Goal: Task Accomplishment & Management: Use online tool/utility

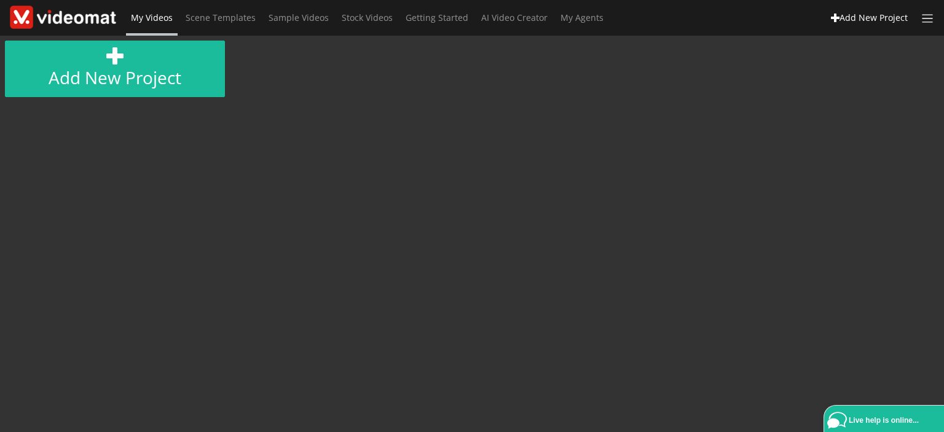
click at [165, 16] on span "My Videos" at bounding box center [152, 18] width 42 height 12
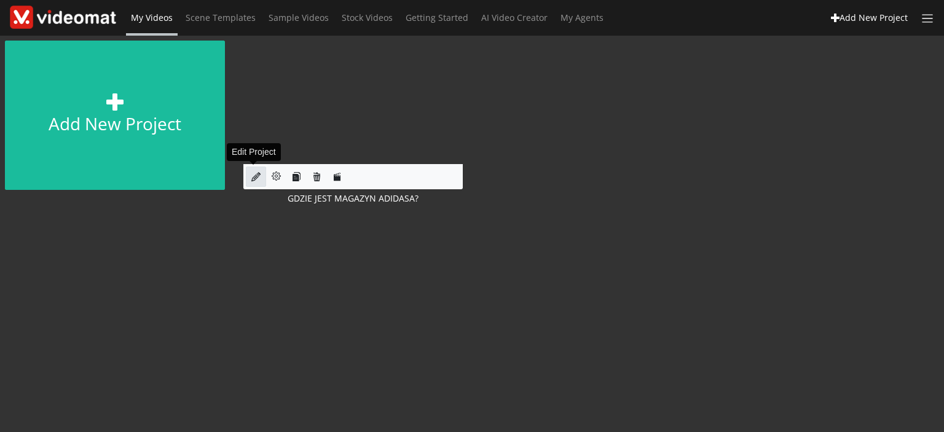
click at [256, 175] on icon at bounding box center [255, 176] width 9 height 9
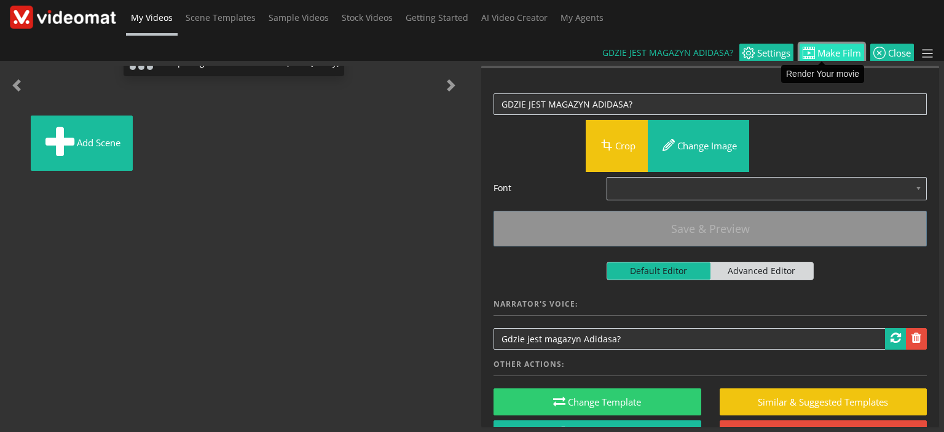
click at [841, 49] on span "Make Film" at bounding box center [838, 53] width 46 height 9
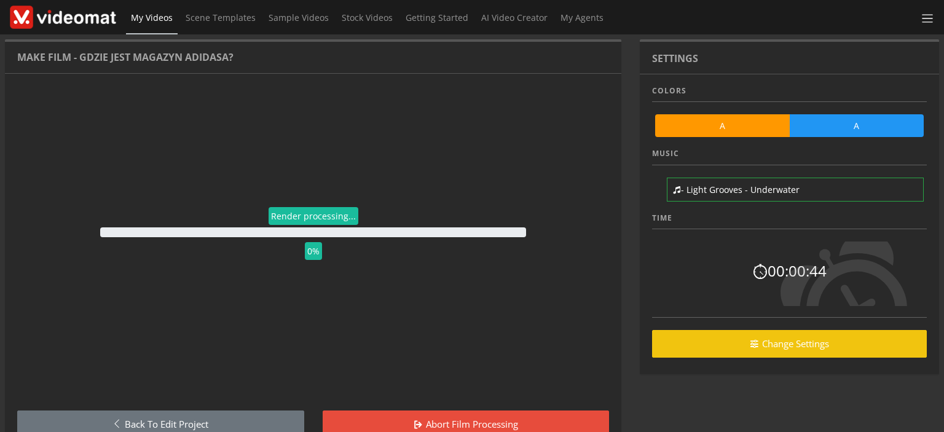
click at [151, 10] on link "My Videos" at bounding box center [152, 18] width 52 height 36
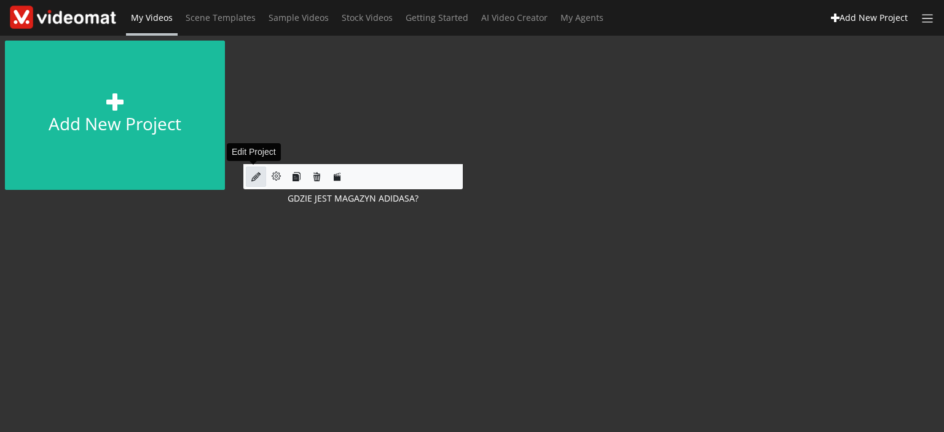
click at [250, 176] on link at bounding box center [256, 177] width 20 height 20
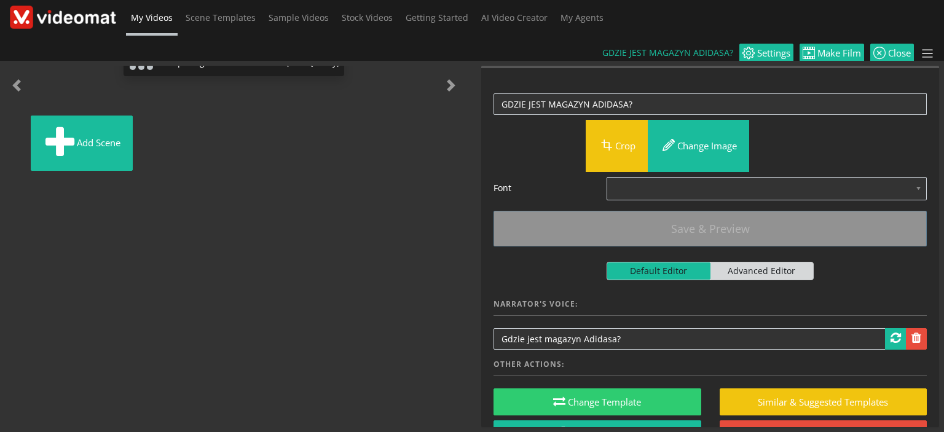
click at [9, 123] on img at bounding box center [9, 123] width 0 height 0
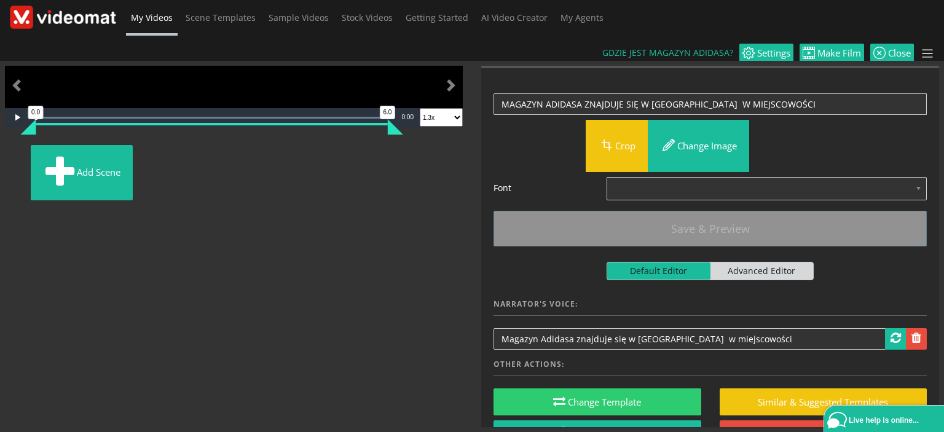
click at [12, 152] on img at bounding box center [12, 152] width 0 height 0
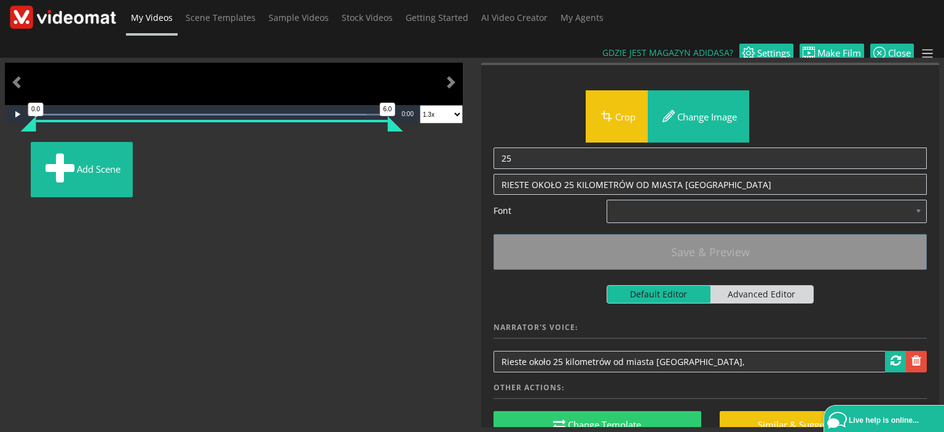
click at [16, 149] on img at bounding box center [16, 149] width 0 height 0
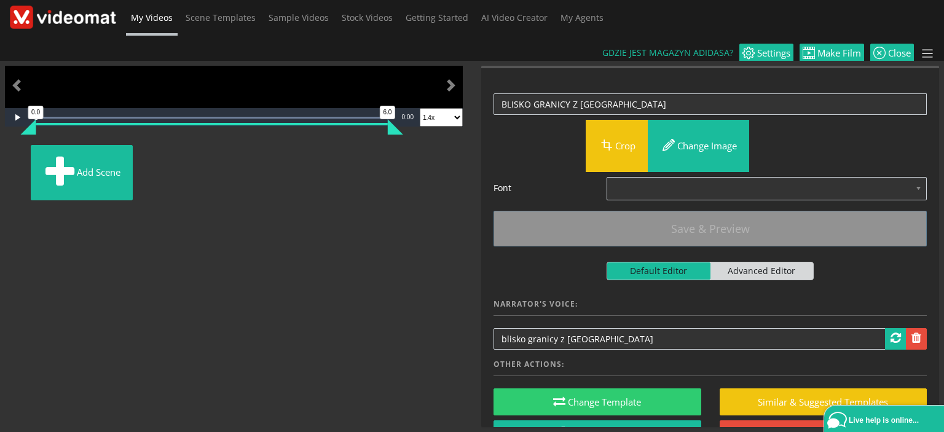
click at [20, 152] on img at bounding box center [20, 152] width 0 height 0
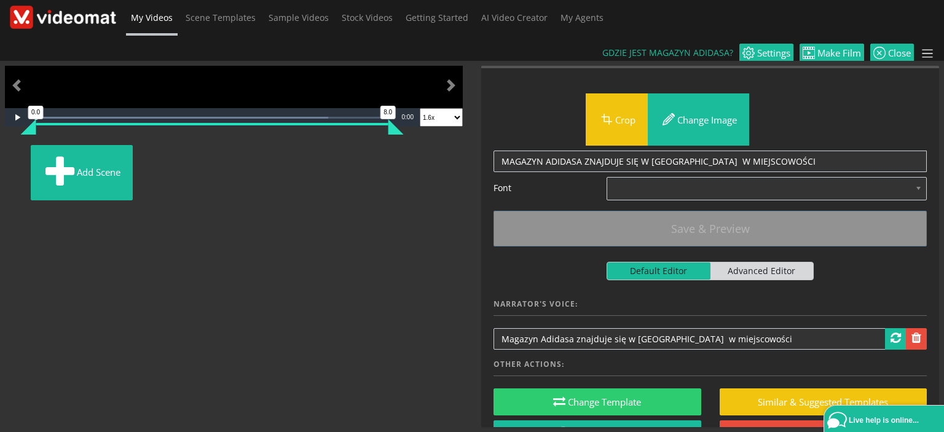
click at [23, 152] on img at bounding box center [23, 152] width 0 height 0
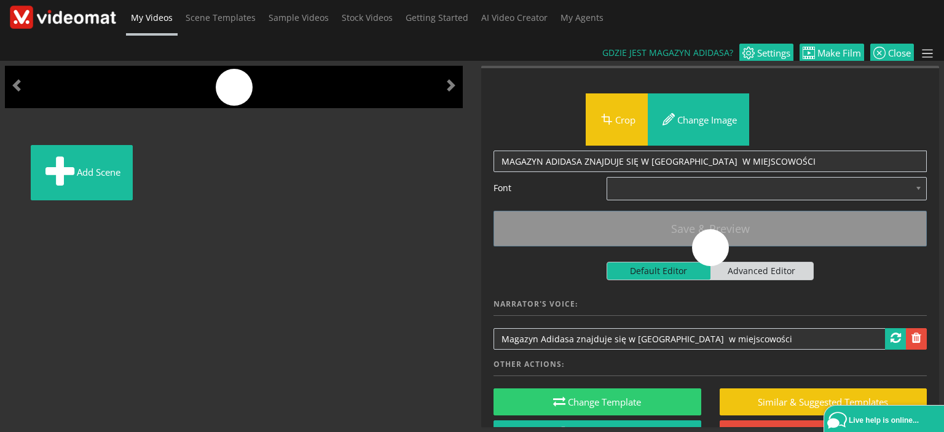
click at [27, 152] on img at bounding box center [27, 152] width 0 height 0
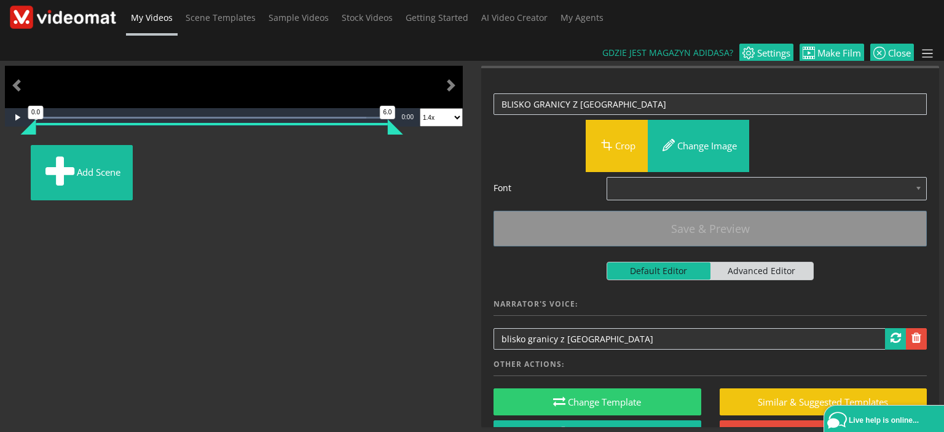
click at [111, 14] on img at bounding box center [63, 17] width 106 height 23
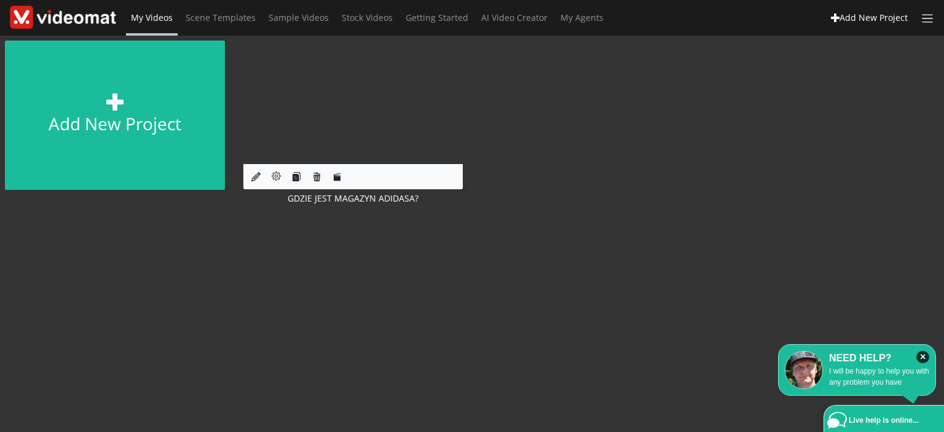
click at [135, 17] on span "My Videos" at bounding box center [152, 18] width 42 height 12
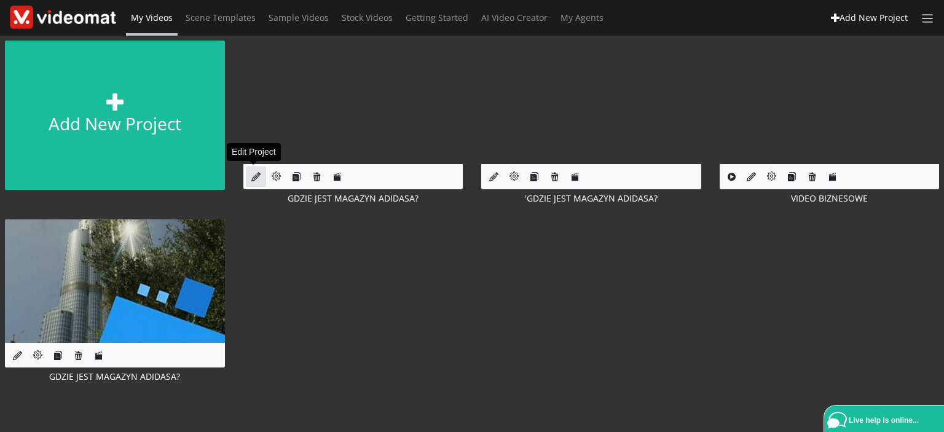
click at [251, 179] on icon at bounding box center [255, 176] width 9 height 9
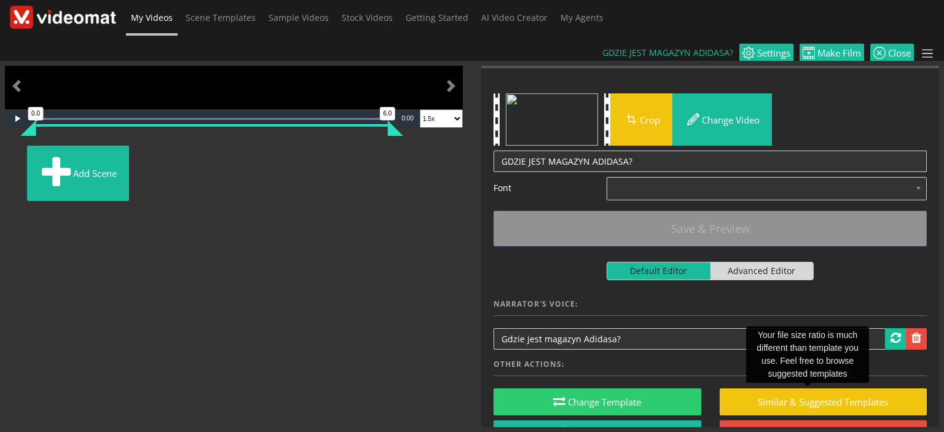
scroll to position [36, 0]
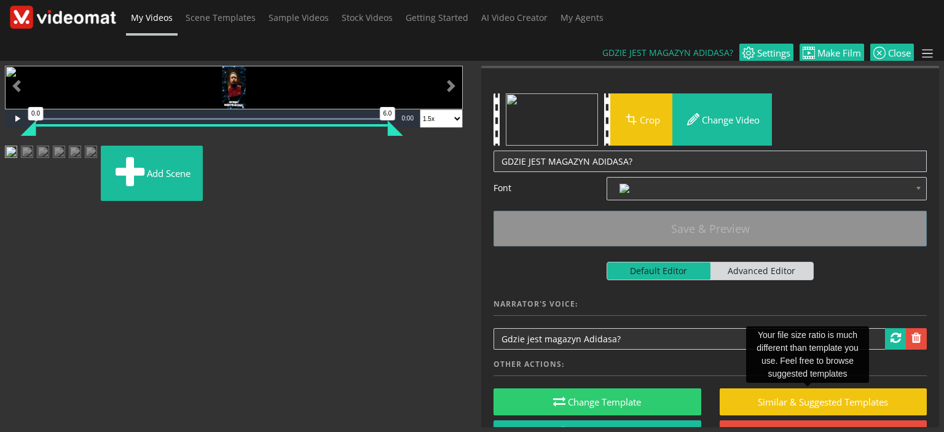
click at [33, 168] on img at bounding box center [27, 157] width 12 height 22
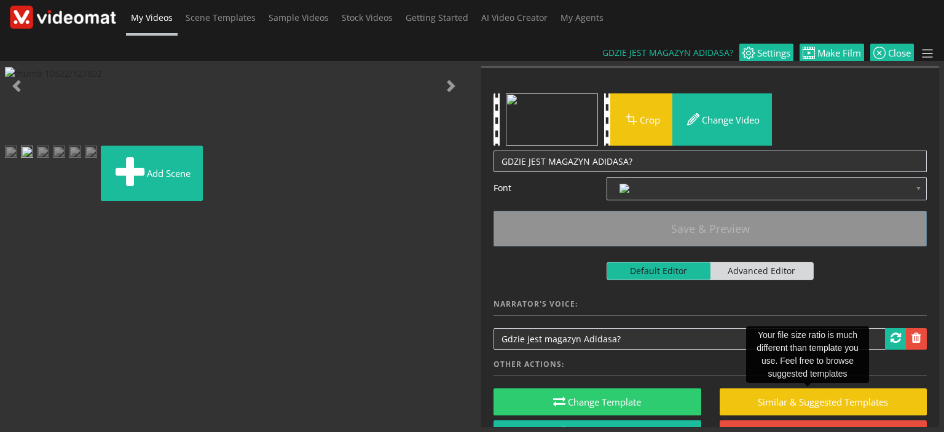
scroll to position [6, 0]
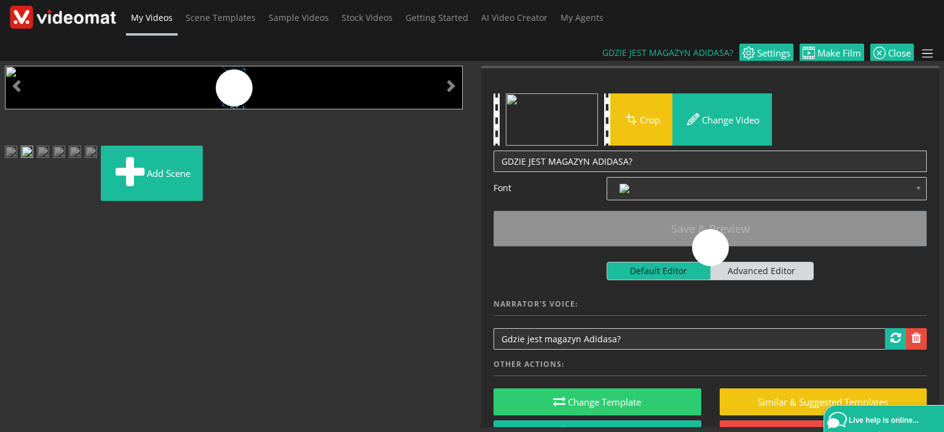
click at [49, 168] on img at bounding box center [43, 157] width 12 height 22
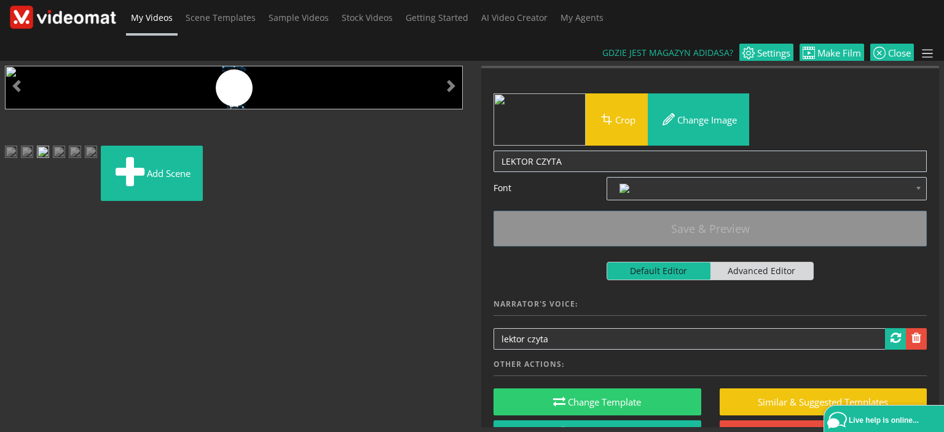
click at [65, 168] on img at bounding box center [59, 157] width 12 height 22
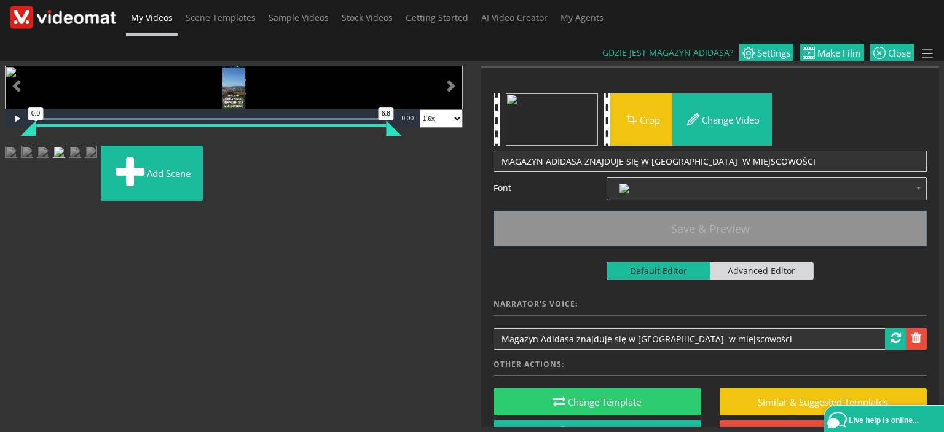
click at [74, 18] on img at bounding box center [63, 17] width 106 height 23
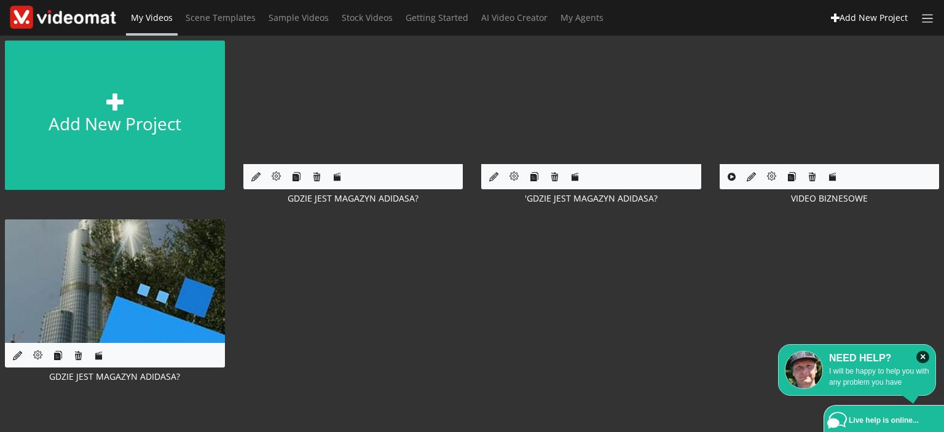
click at [145, 14] on span "My Videos" at bounding box center [152, 18] width 42 height 12
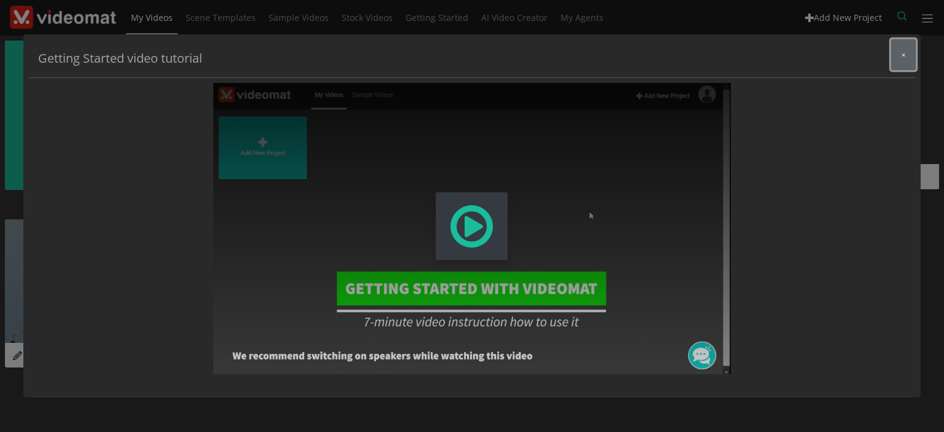
click at [902, 58] on span "×" at bounding box center [904, 54] width 4 height 9
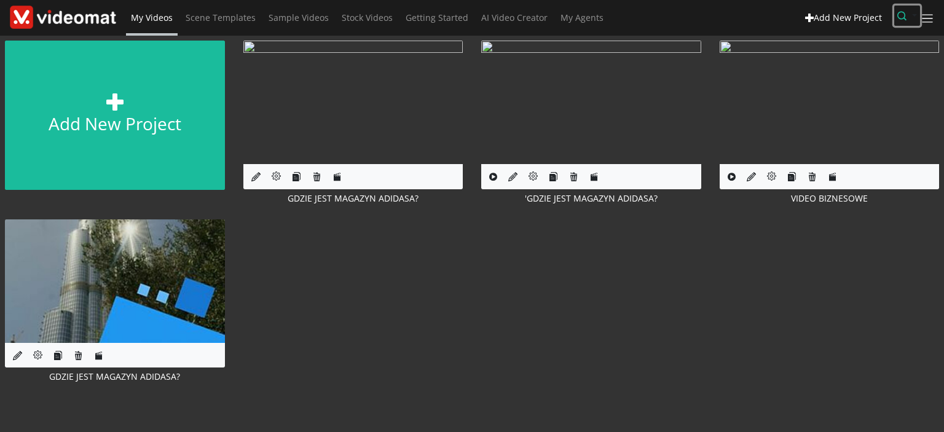
click at [897, 17] on icon "button" at bounding box center [901, 15] width 9 height 9
click at [836, 45] on input "text" at bounding box center [855, 46] width 130 height 18
paste input "10516"
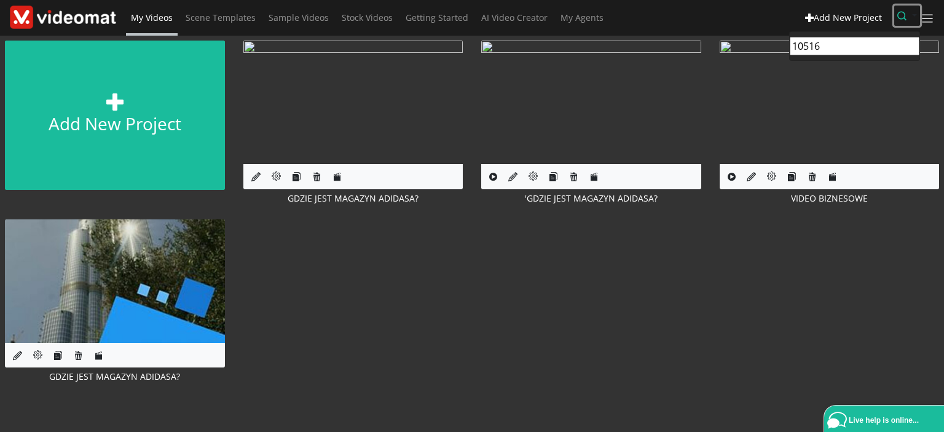
click at [903, 17] on icon "button" at bounding box center [901, 15] width 9 height 9
click at [907, 23] on button "button" at bounding box center [907, 16] width 26 height 20
click at [851, 46] on input "10516" at bounding box center [855, 46] width 130 height 18
type input "10516"
click at [902, 17] on icon "button" at bounding box center [901, 15] width 9 height 9
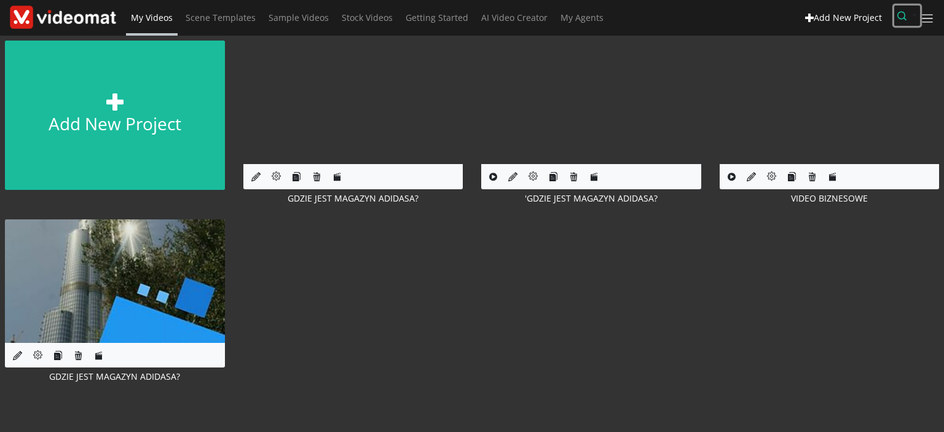
click at [902, 18] on icon "button" at bounding box center [901, 15] width 9 height 9
click at [873, 41] on input "text" at bounding box center [855, 46] width 130 height 18
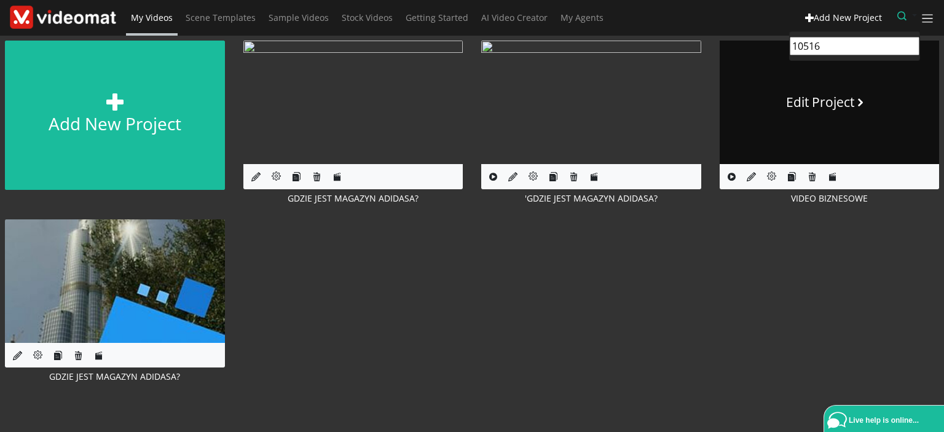
drag, startPoint x: 848, startPoint y: 41, endPoint x: 785, endPoint y: 46, distance: 63.5
click at [785, 46] on div "My Videos Scene Templates Sample Videos Stock Videos Getting Started AI Video C…" at bounding box center [472, 216] width 944 height 432
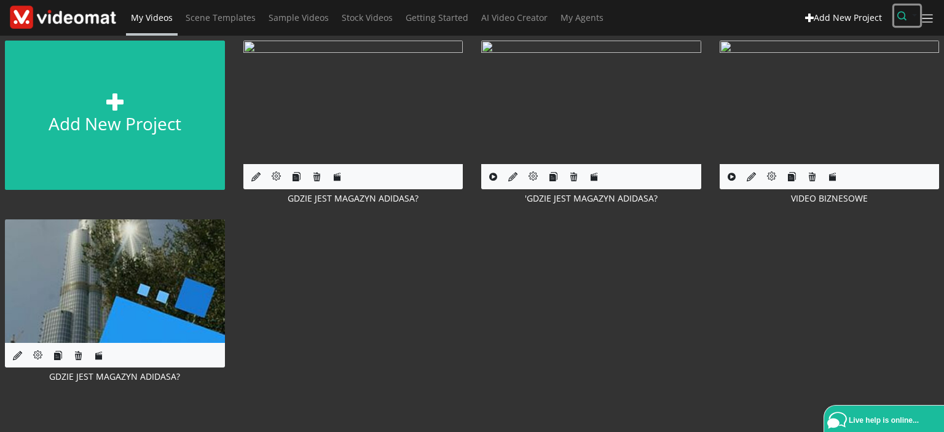
click at [902, 17] on icon "button" at bounding box center [901, 15] width 9 height 9
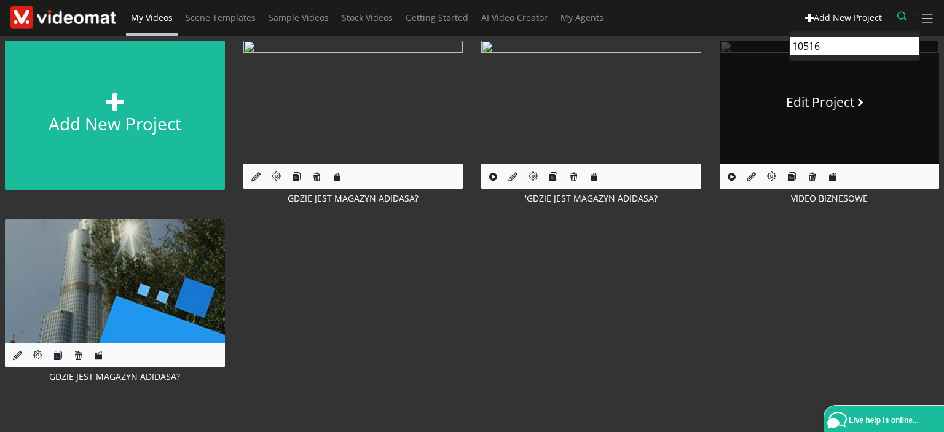
paste input "GDZIE JEST MAGAZYN ADIDASA?"
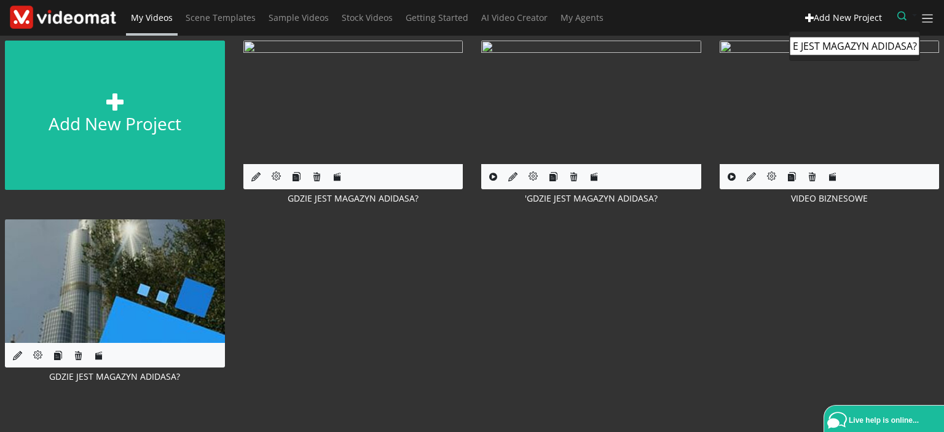
type input "GDZIE JEST MAGAZYN ADIDASA?"
click at [411, 236] on div "Add new project Edit Project GDZIE JEST MAGAZYN ADIDASA? Edit Project 'GDZIE JE…" at bounding box center [472, 219] width 962 height 367
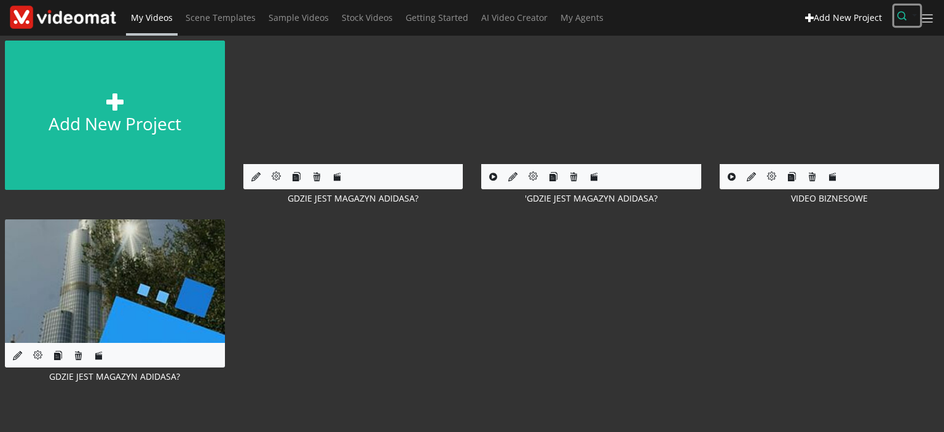
click at [900, 18] on icon "button" at bounding box center [901, 15] width 9 height 9
click at [838, 53] on input "text" at bounding box center [855, 46] width 130 height 18
type input "10516"
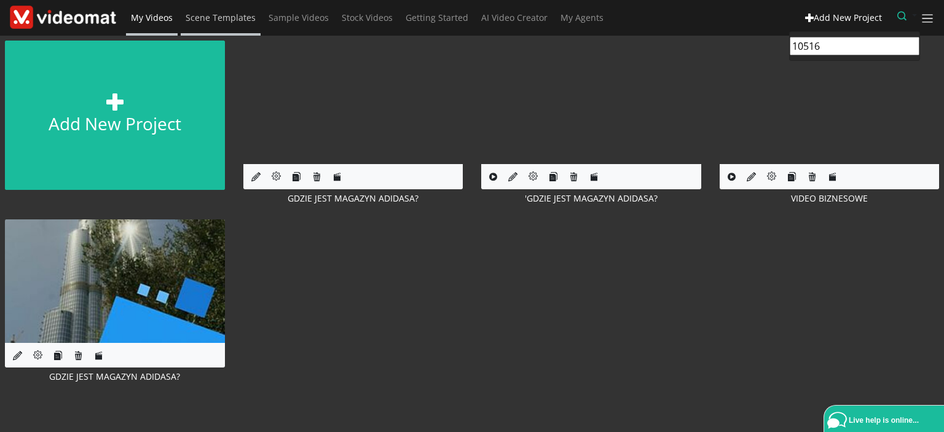
click at [209, 15] on span "Scene Templates" at bounding box center [221, 18] width 70 height 12
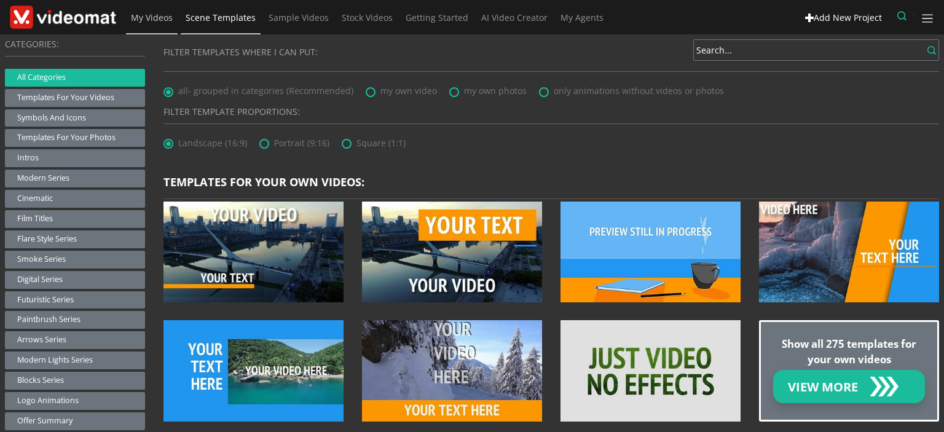
click at [161, 19] on span "My Videos" at bounding box center [152, 18] width 42 height 12
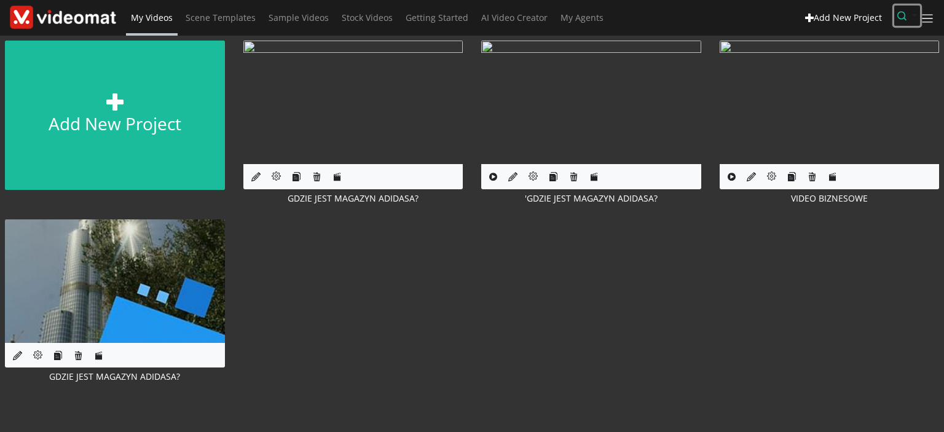
click at [900, 17] on icon "button" at bounding box center [901, 15] width 9 height 9
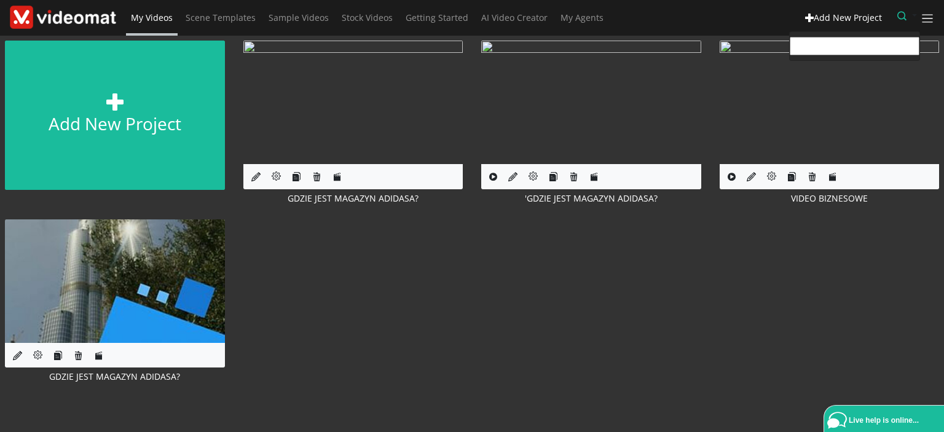
click at [891, 43] on input "text" at bounding box center [855, 46] width 130 height 18
type input "10516"
click at [900, 11] on icon "button" at bounding box center [901, 15] width 9 height 9
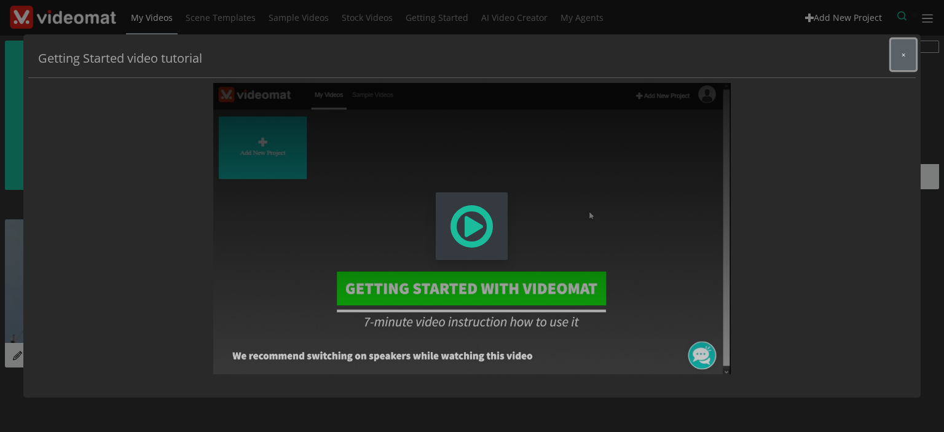
click at [906, 57] on button "×" at bounding box center [903, 54] width 25 height 31
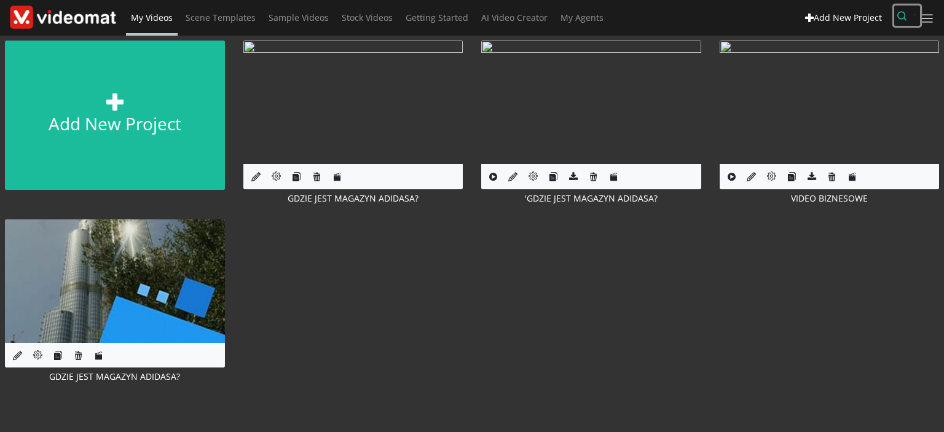
click at [900, 17] on icon "button" at bounding box center [901, 15] width 9 height 9
type input "10516"
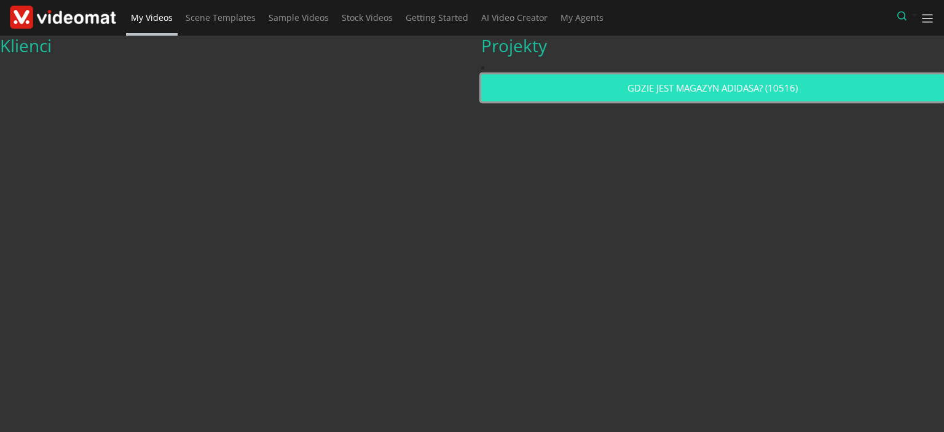
click at [698, 81] on link "GDZIE JEST MAGAZYN ADIDASA? (10516)" at bounding box center [712, 88] width 463 height 28
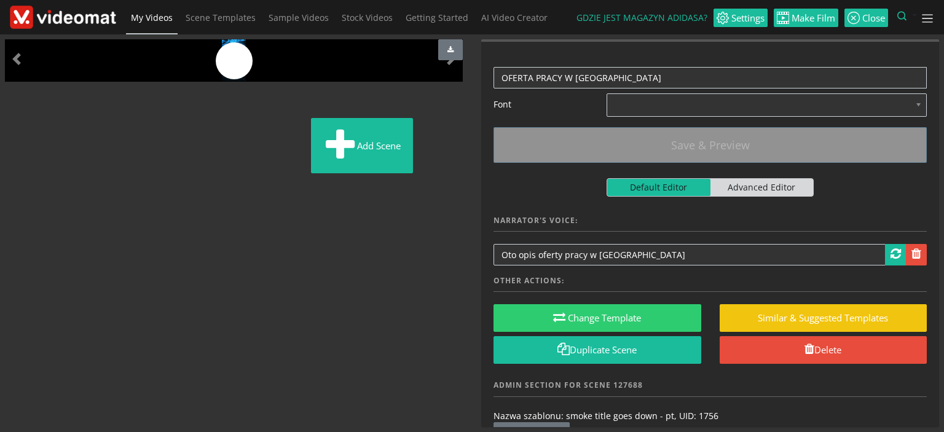
click at [152, 15] on span "My Videos" at bounding box center [152, 18] width 42 height 12
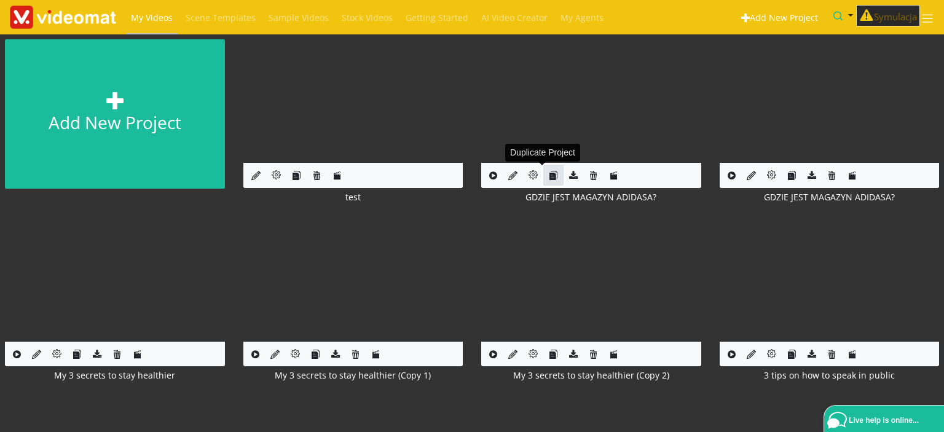
click at [551, 176] on icon "button" at bounding box center [553, 175] width 9 height 9
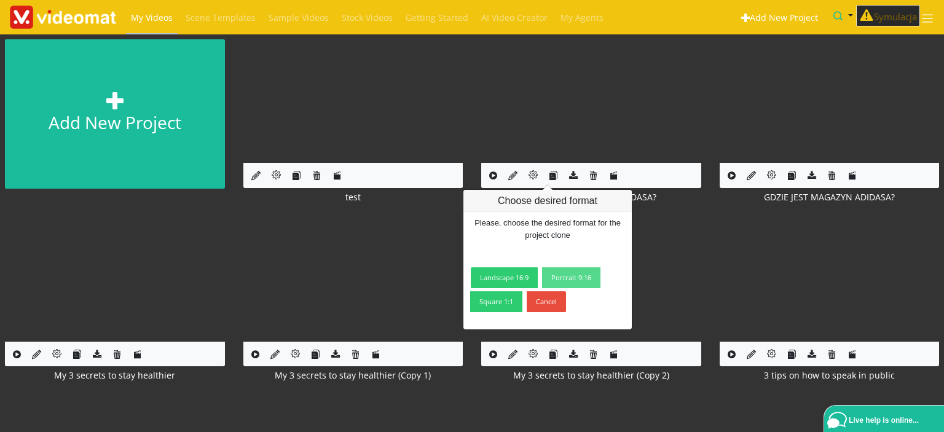
click at [570, 277] on link "Portrait 9:16" at bounding box center [571, 277] width 58 height 21
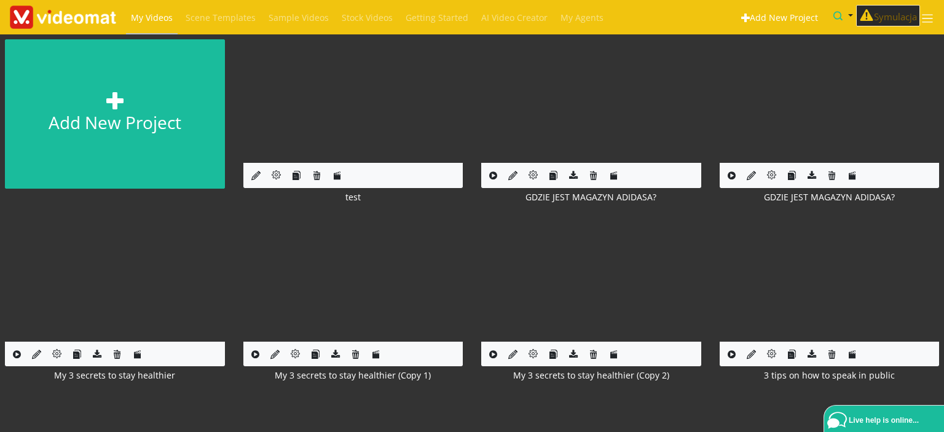
click at [155, 22] on span "My Videos" at bounding box center [152, 18] width 42 height 12
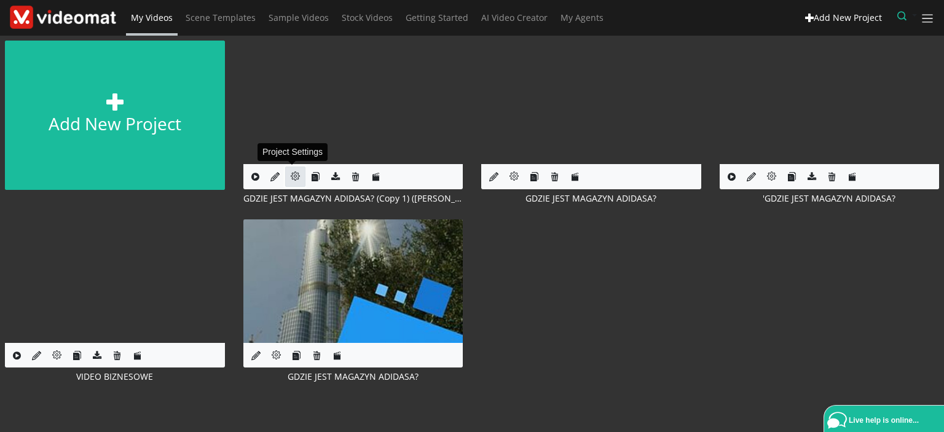
click at [291, 176] on icon at bounding box center [295, 175] width 9 height 9
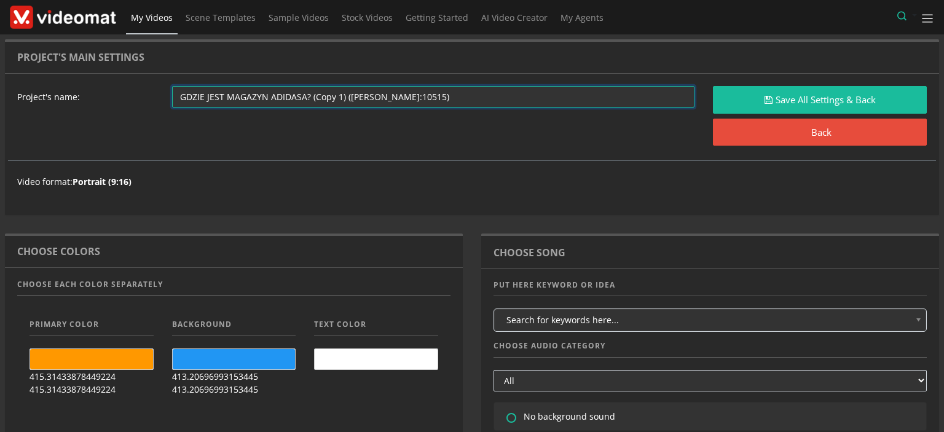
drag, startPoint x: 307, startPoint y: 95, endPoint x: 547, endPoint y: 96, distance: 239.7
click at [547, 96] on input "GDZIE JEST MAGAZYN ADIDASA? (Copy 1) ([PERSON_NAME]:10515)" at bounding box center [433, 97] width 523 height 22
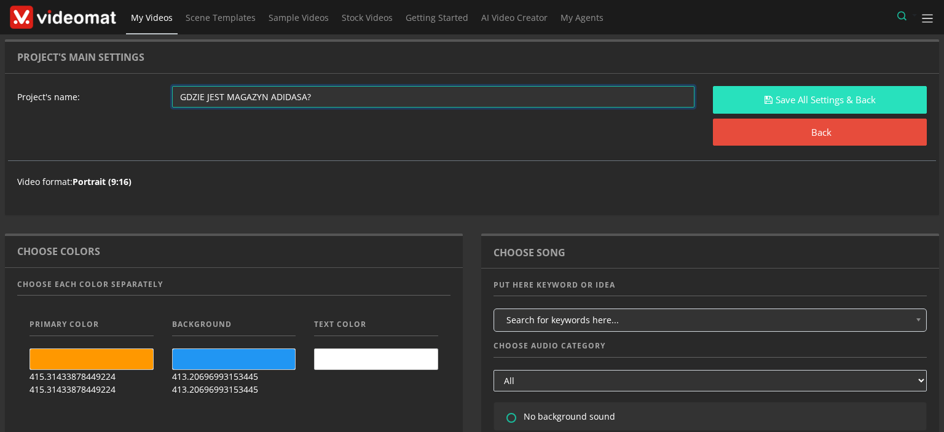
type input "GDZIE JEST MAGAZYN ADIDASA?"
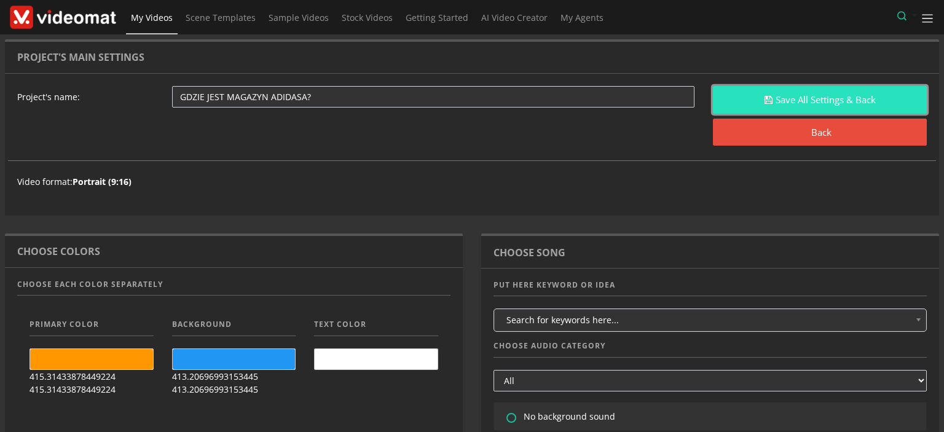
click at [787, 93] on button "Save All Settings & Back" at bounding box center [820, 100] width 214 height 28
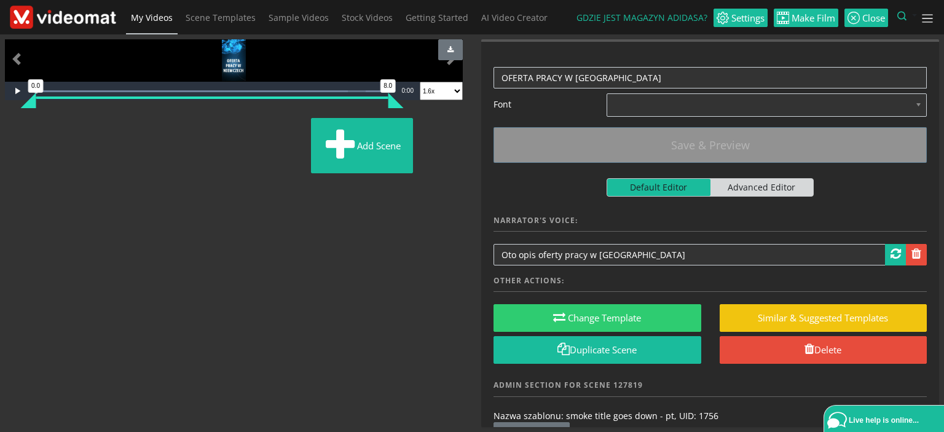
click at [150, 14] on span "My Videos" at bounding box center [152, 18] width 42 height 12
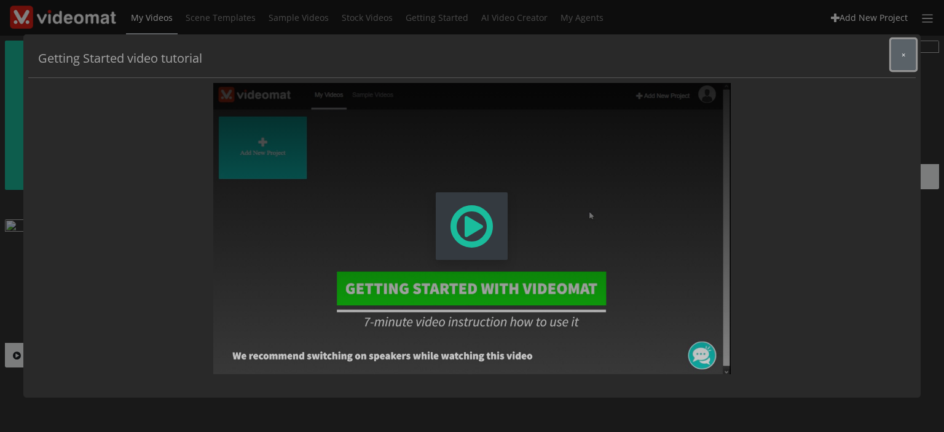
click at [905, 53] on button "×" at bounding box center [903, 54] width 25 height 31
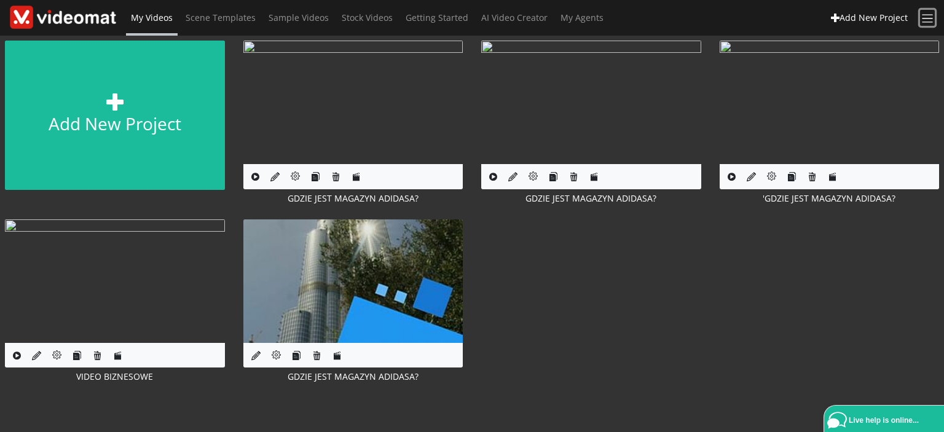
click at [929, 17] on span at bounding box center [928, 19] width 14 height 14
click at [881, 108] on link "Logout" at bounding box center [864, 111] width 57 height 22
